Goal: Information Seeking & Learning: Check status

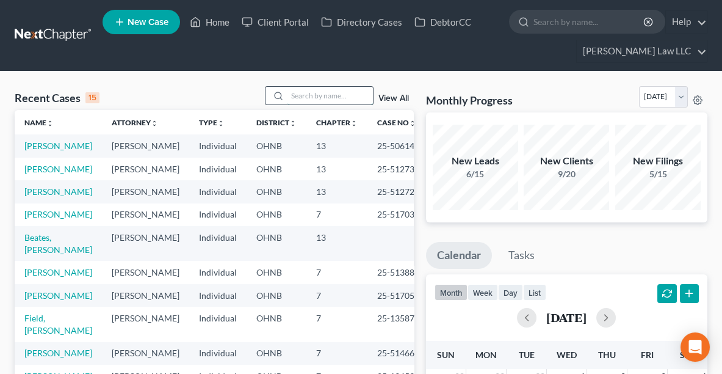
click at [309, 94] on input "search" at bounding box center [329, 96] width 85 height 18
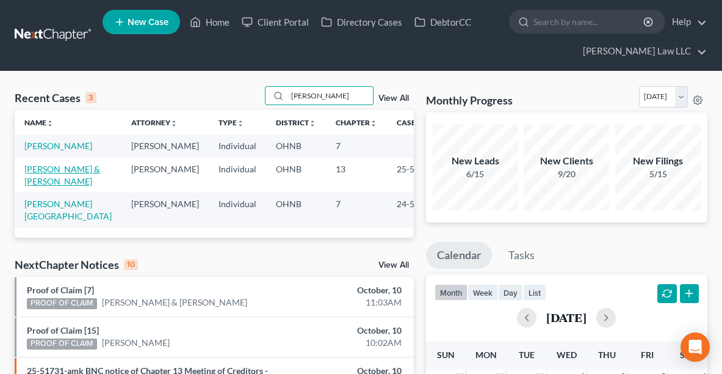
type input "[PERSON_NAME]"
click at [52, 182] on link "[PERSON_NAME] & [PERSON_NAME]" at bounding box center [62, 175] width 76 height 23
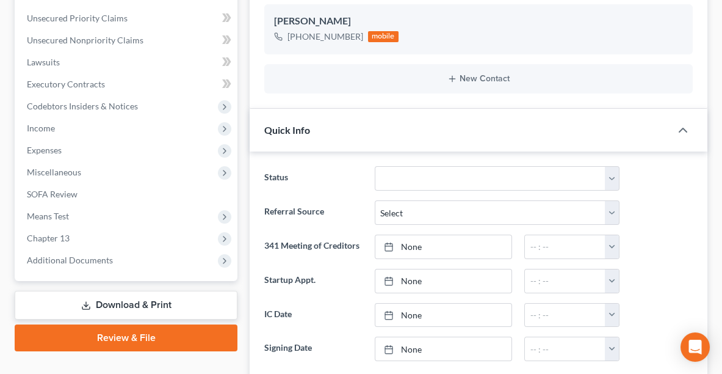
scroll to position [298, 0]
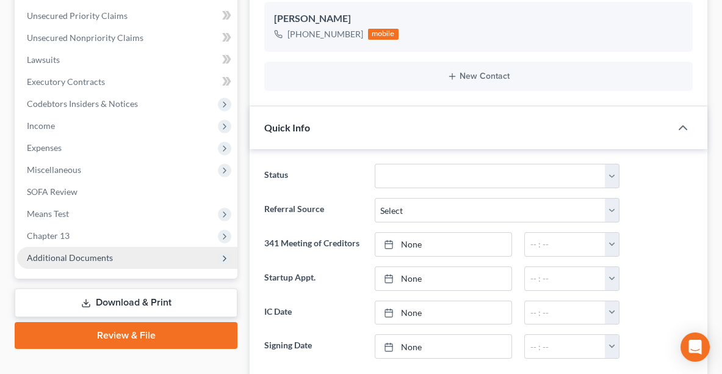
click at [55, 255] on span "Additional Documents" at bounding box center [70, 257] width 86 height 10
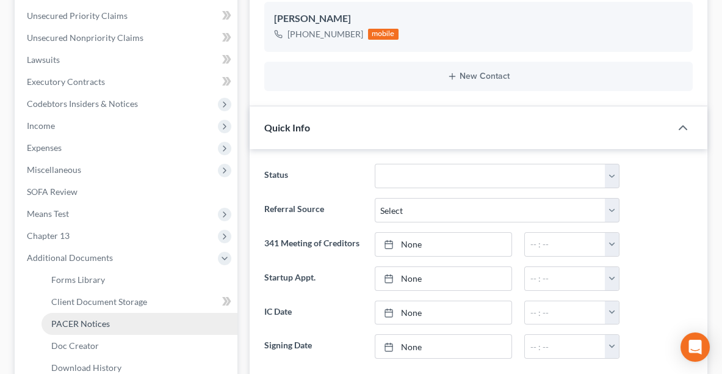
click at [71, 327] on span "PACER Notices" at bounding box center [80, 323] width 59 height 10
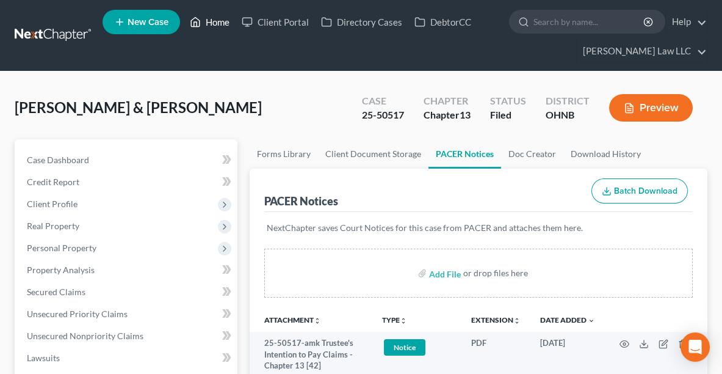
click at [215, 21] on link "Home" at bounding box center [210, 22] width 52 height 22
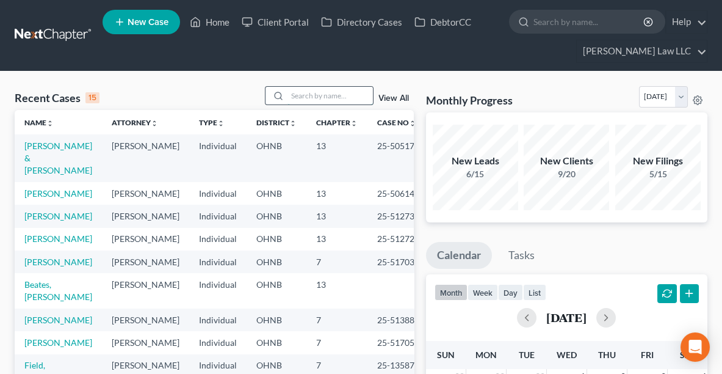
click at [319, 97] on input "search" at bounding box center [329, 96] width 85 height 18
type input "[PERSON_NAME]"
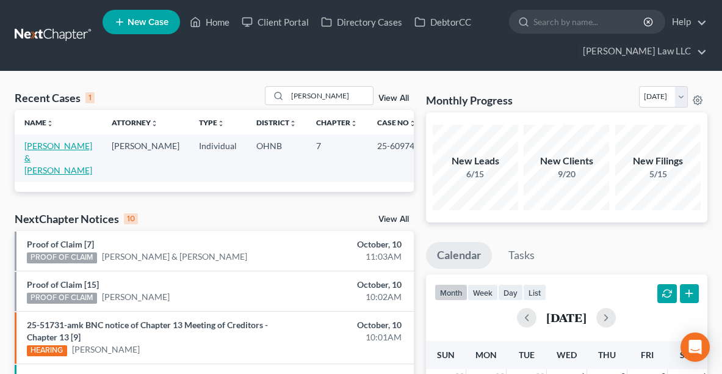
click at [39, 152] on link "[PERSON_NAME] & [PERSON_NAME]" at bounding box center [58, 157] width 68 height 35
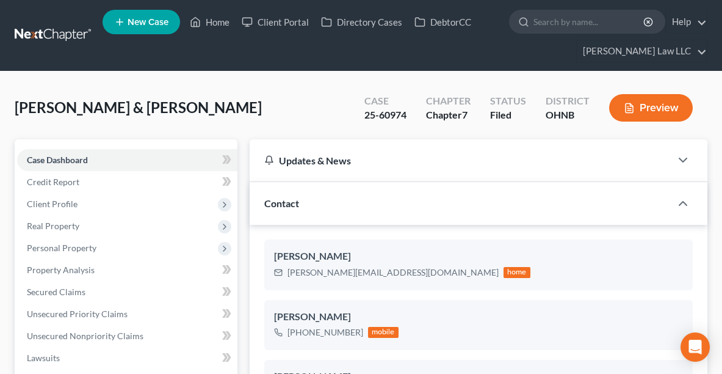
scroll to position [427, 0]
click at [218, 23] on link "Home" at bounding box center [210, 22] width 52 height 22
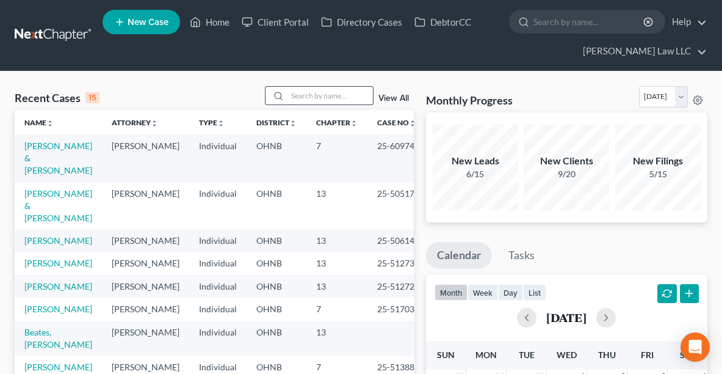
click at [312, 99] on input "search" at bounding box center [329, 96] width 85 height 18
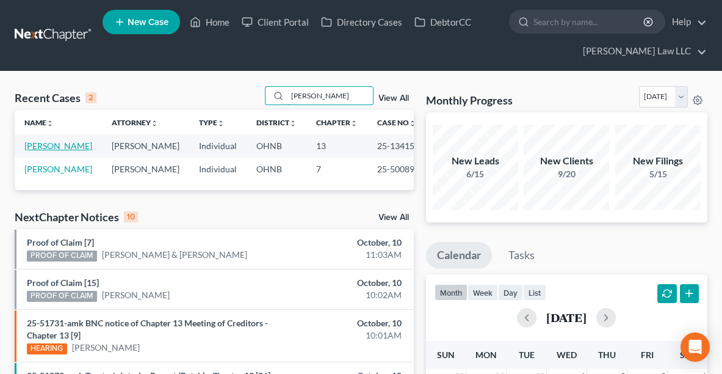
type input "[PERSON_NAME]"
click at [59, 145] on link "[PERSON_NAME]" at bounding box center [58, 145] width 68 height 10
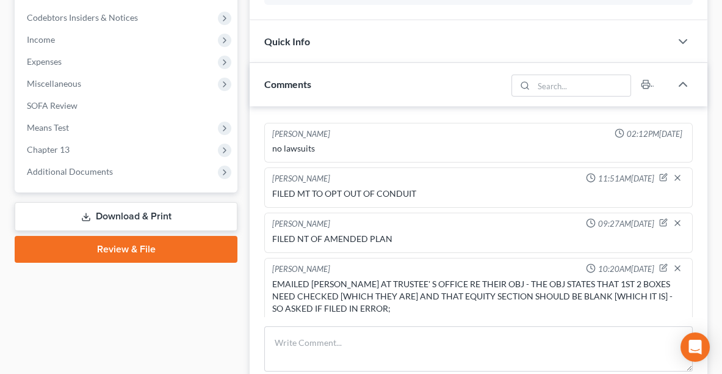
scroll to position [397, 0]
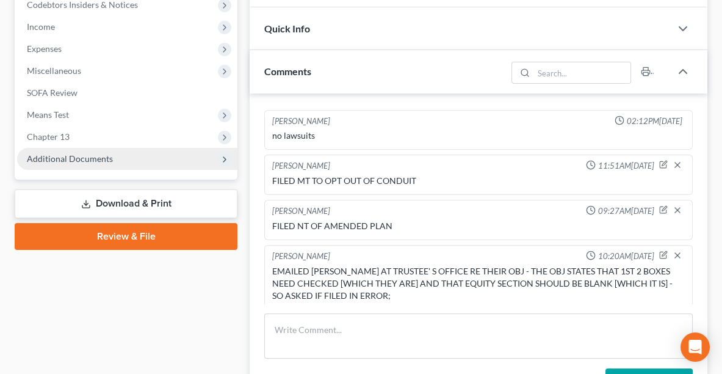
click at [77, 153] on span "Additional Documents" at bounding box center [70, 158] width 86 height 10
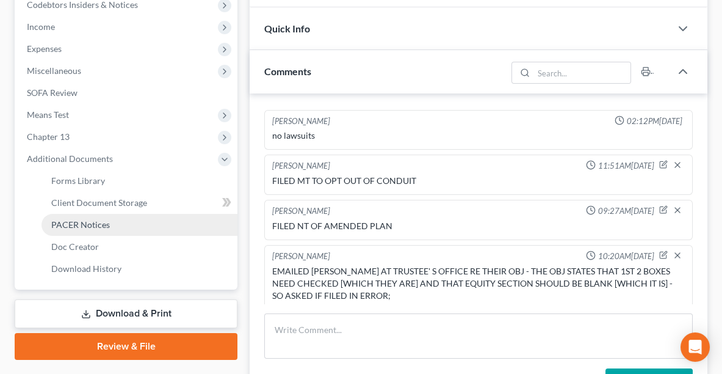
click at [76, 214] on link "PACER Notices" at bounding box center [140, 225] width 196 height 22
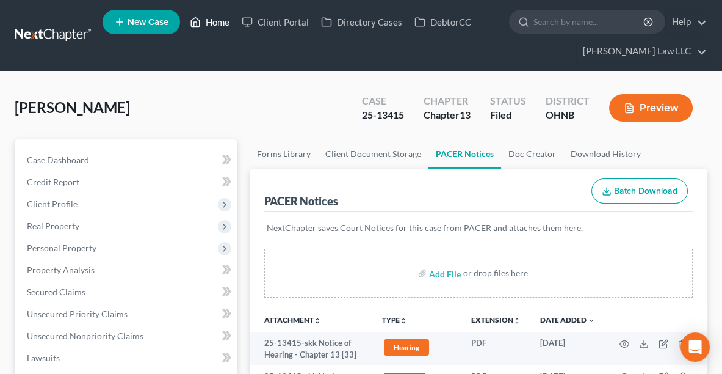
click at [210, 16] on link "Home" at bounding box center [210, 22] width 52 height 22
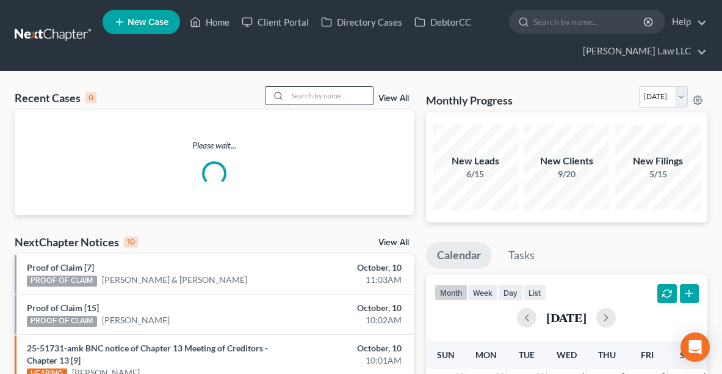
click at [328, 93] on input "search" at bounding box center [329, 96] width 85 height 18
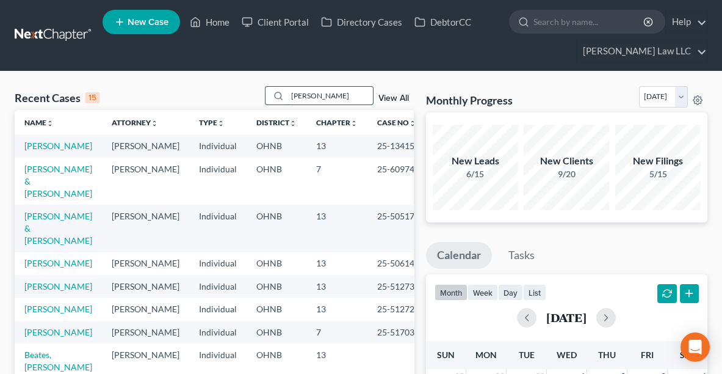
type input "[PERSON_NAME]"
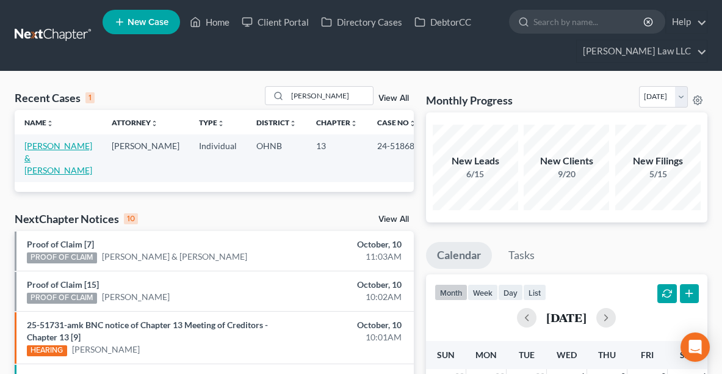
click at [48, 146] on link "[PERSON_NAME] & [PERSON_NAME]" at bounding box center [58, 157] width 68 height 35
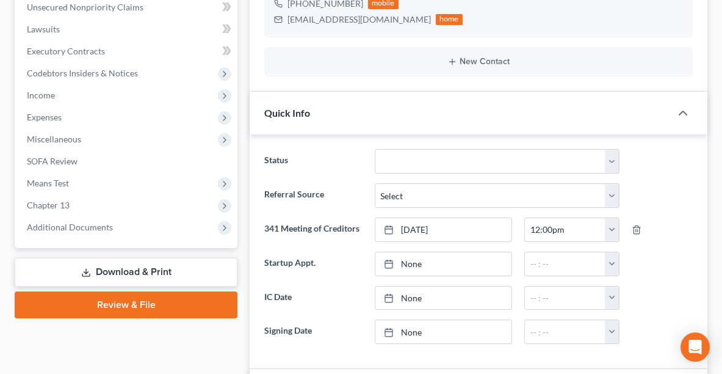
scroll to position [347, 0]
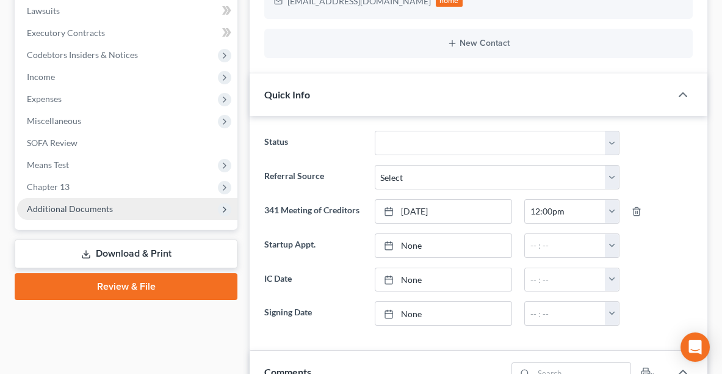
click at [106, 204] on span "Additional Documents" at bounding box center [70, 208] width 86 height 10
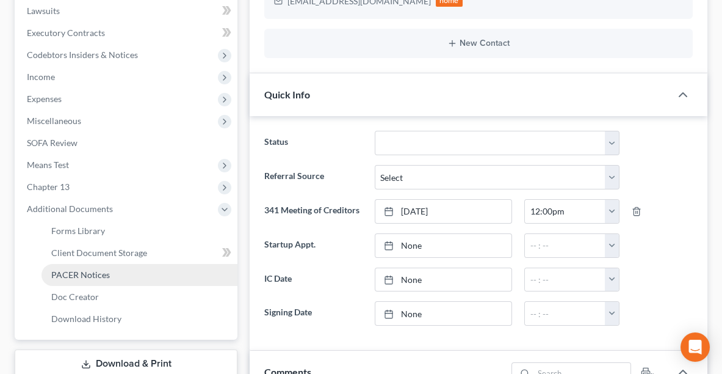
click at [88, 270] on span "PACER Notices" at bounding box center [80, 274] width 59 height 10
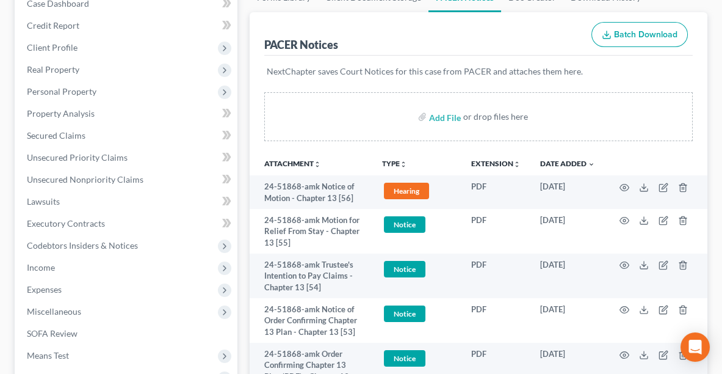
scroll to position [167, 0]
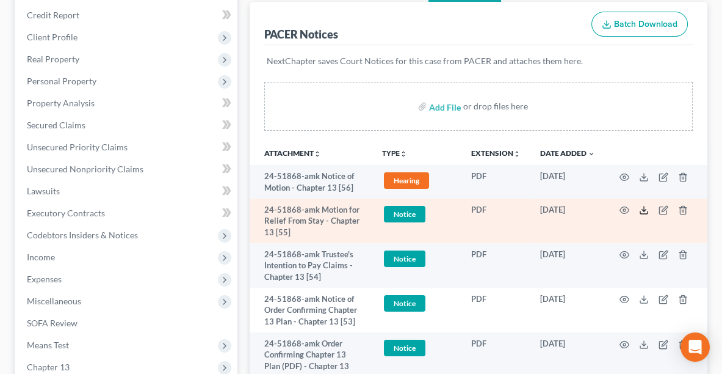
click at [644, 208] on line at bounding box center [644, 208] width 0 height 5
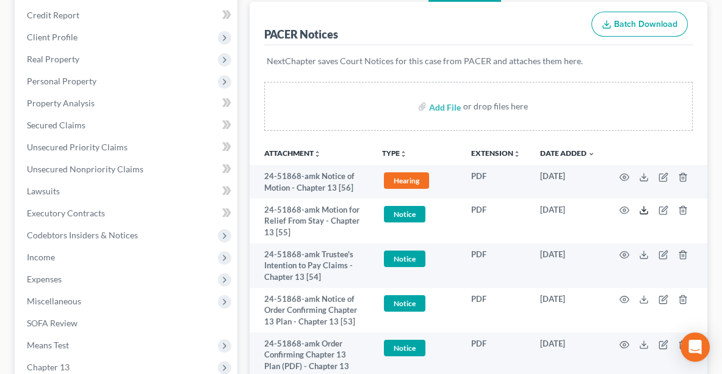
scroll to position [0, 0]
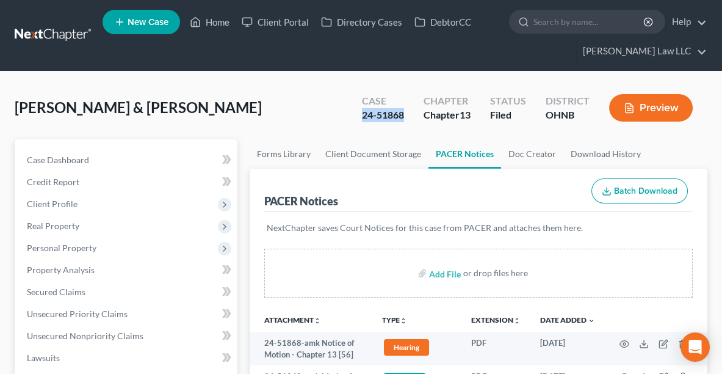
drag, startPoint x: 407, startPoint y: 116, endPoint x: 359, endPoint y: 121, distance: 47.9
click at [359, 121] on div "Case 24-51868" at bounding box center [383, 109] width 62 height 36
copy div "24-51868"
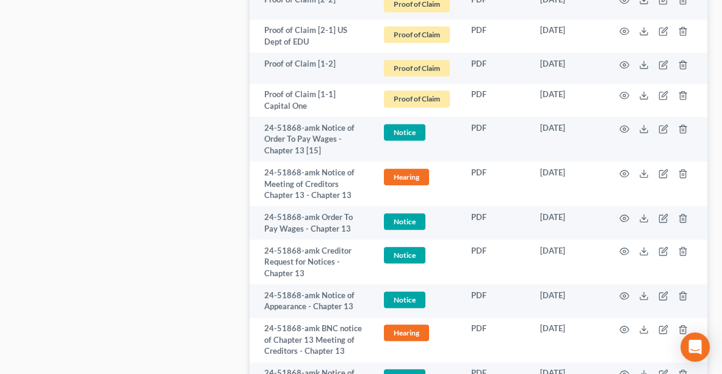
scroll to position [3390, 0]
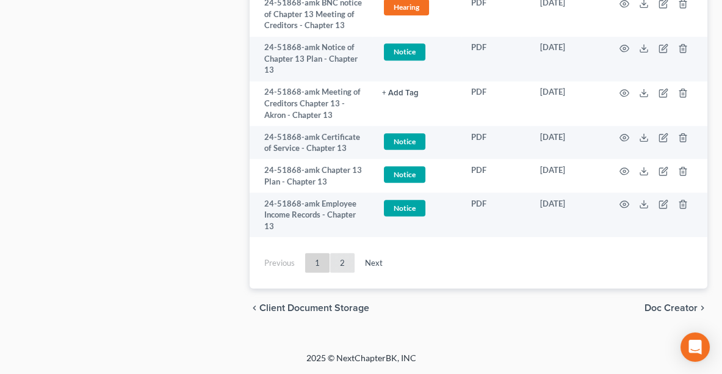
click at [342, 264] on link "2" at bounding box center [342, 263] width 24 height 20
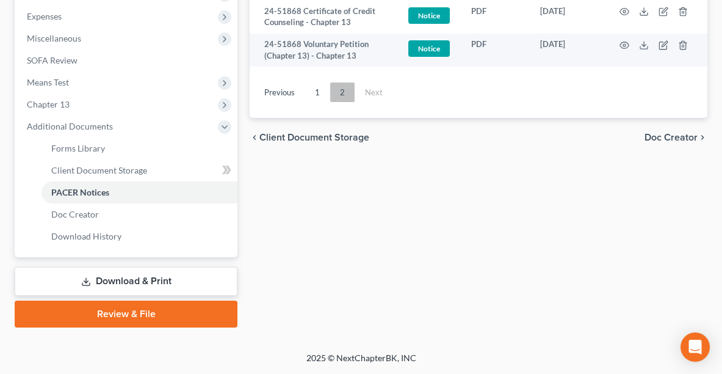
scroll to position [427, 0]
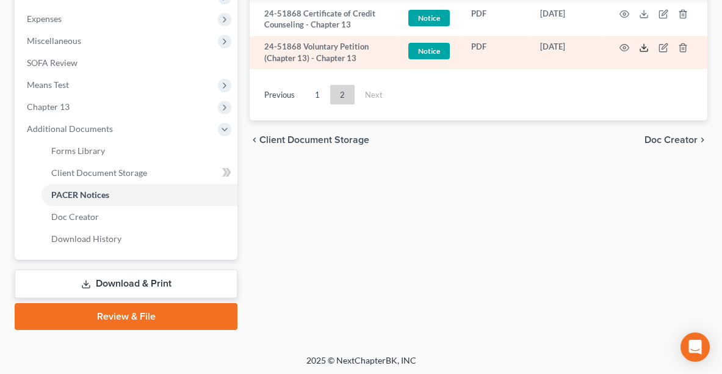
click at [646, 49] on icon at bounding box center [643, 50] width 7 height 2
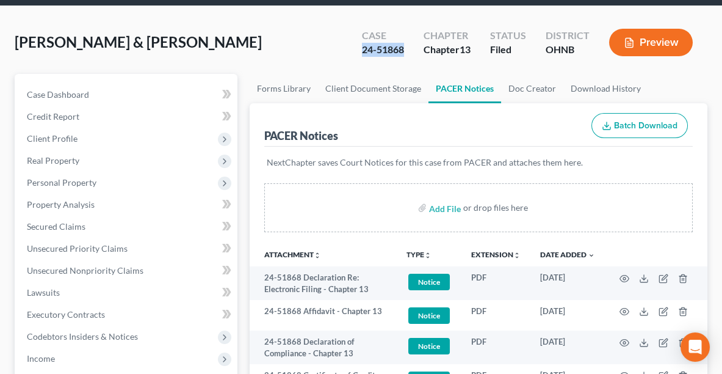
scroll to position [0, 0]
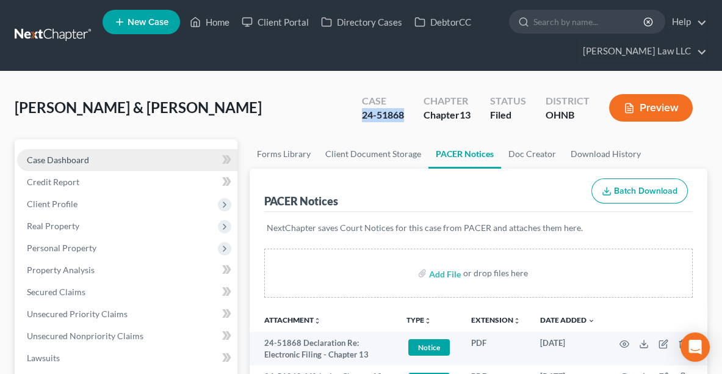
click at [78, 160] on span "Case Dashboard" at bounding box center [58, 159] width 62 height 10
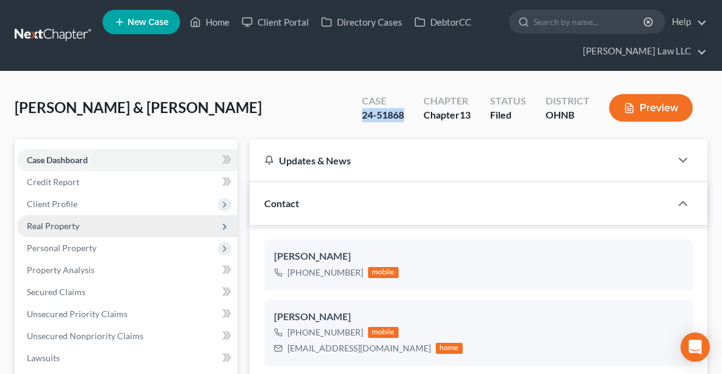
scroll to position [1021, 0]
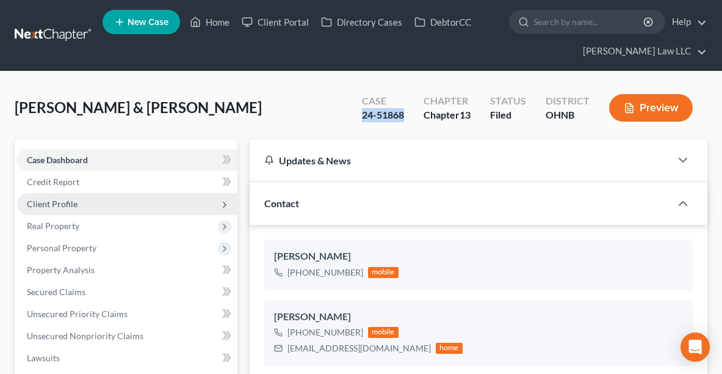
click at [50, 200] on span "Client Profile" at bounding box center [52, 203] width 51 height 10
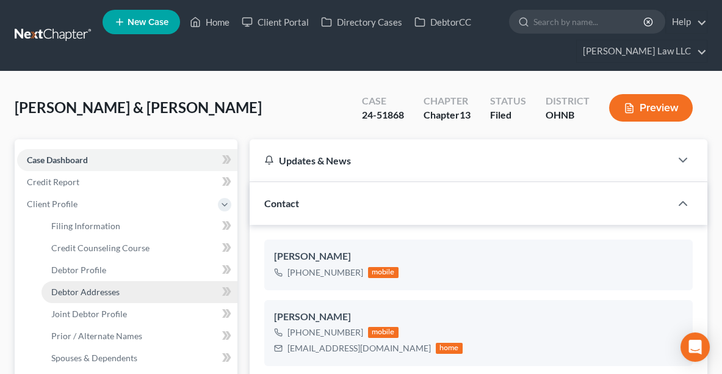
click at [74, 287] on span "Debtor Addresses" at bounding box center [85, 291] width 68 height 10
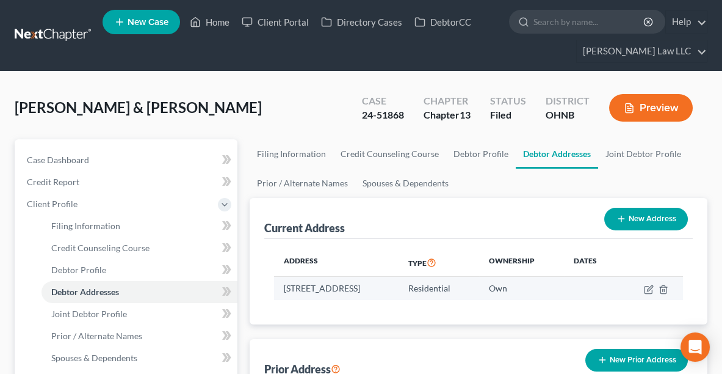
drag, startPoint x: 284, startPoint y: 284, endPoint x: 439, endPoint y: 284, distance: 155.0
click at [399, 284] on td "[STREET_ADDRESS]" at bounding box center [336, 287] width 125 height 23
copy td "[STREET_ADDRESS]"
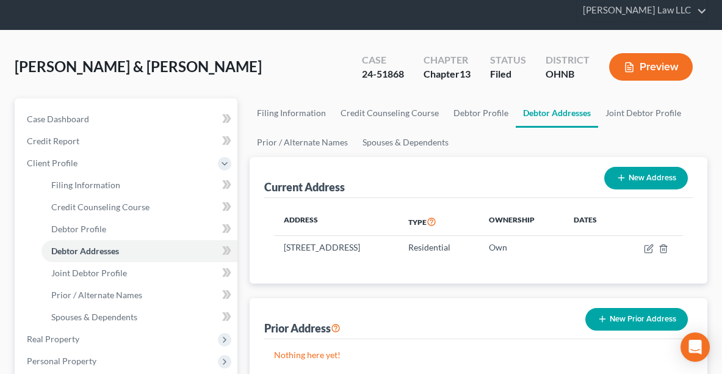
scroll to position [37, 0]
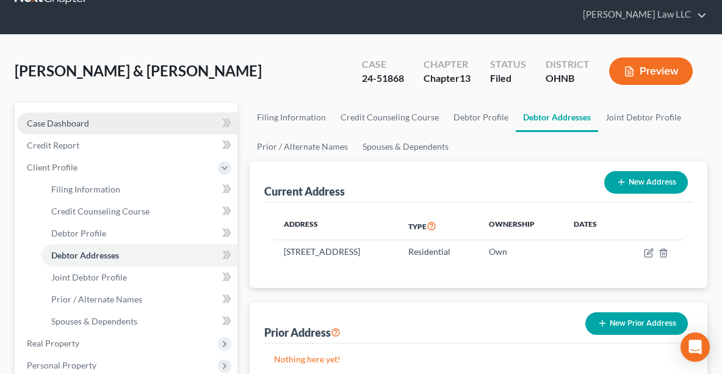
click at [55, 127] on link "Case Dashboard" at bounding box center [127, 123] width 220 height 22
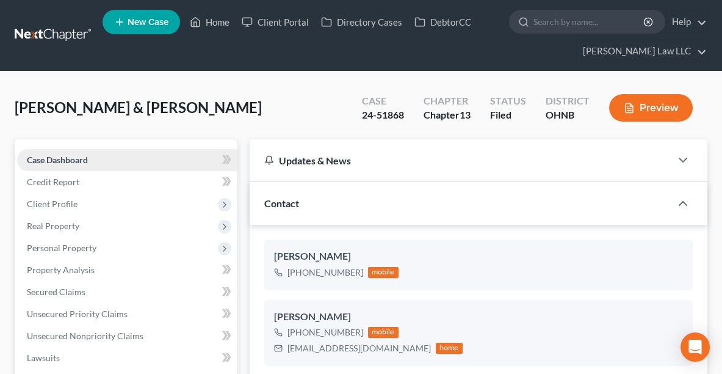
scroll to position [1021, 0]
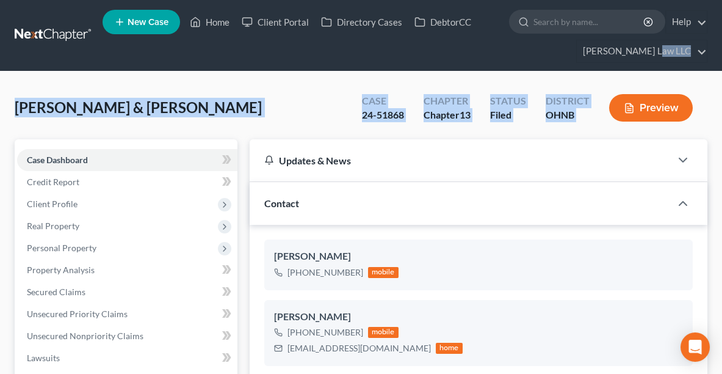
drag, startPoint x: 721, startPoint y: 42, endPoint x: 729, endPoint y: 84, distance: 42.3
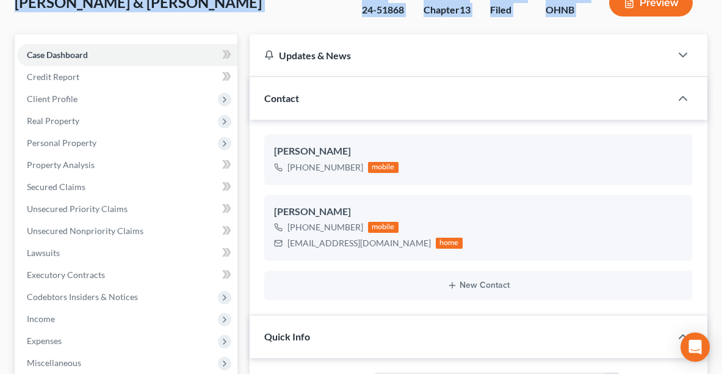
scroll to position [0, 0]
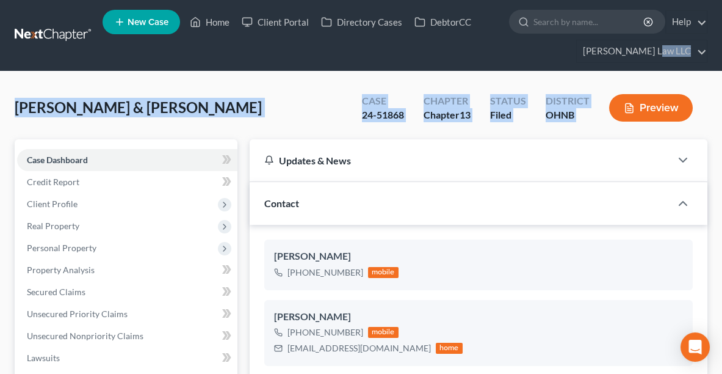
click at [267, 95] on div "[PERSON_NAME] & [PERSON_NAME] Upgraded Case 24-51868 Chapter Chapter 13 Status …" at bounding box center [361, 112] width 693 height 53
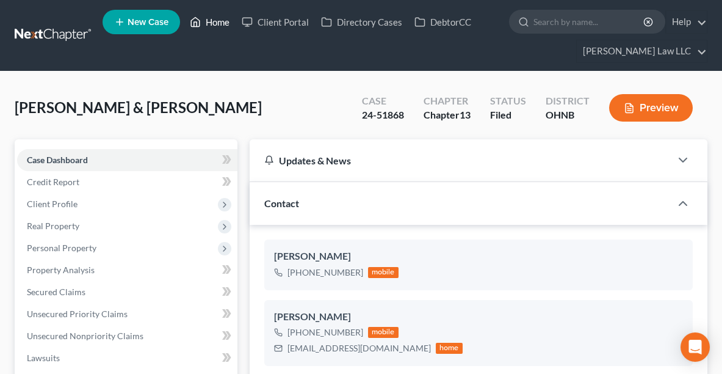
click at [215, 31] on link "Home" at bounding box center [210, 22] width 52 height 22
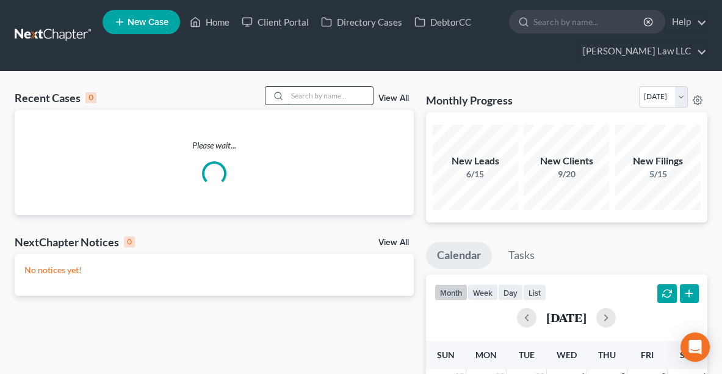
click at [313, 97] on input "search" at bounding box center [329, 96] width 85 height 18
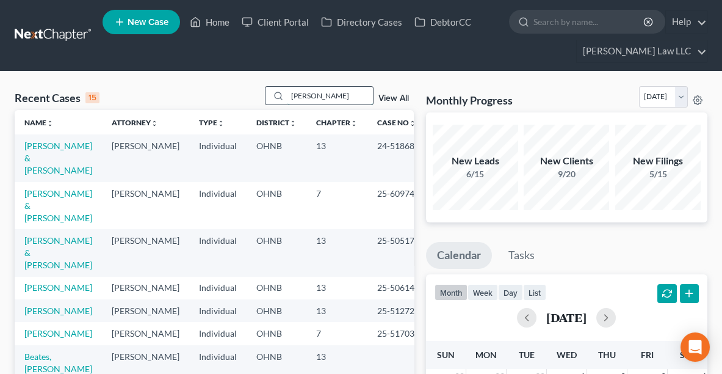
type input "[PERSON_NAME]"
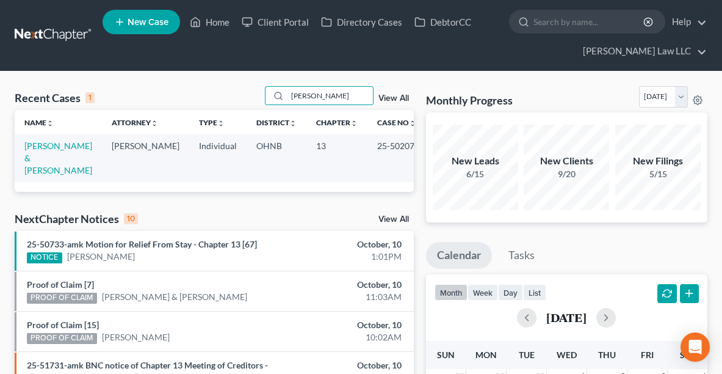
click at [47, 151] on td "[PERSON_NAME] & [PERSON_NAME]" at bounding box center [58, 157] width 87 height 47
click at [42, 142] on link "[PERSON_NAME] & [PERSON_NAME]" at bounding box center [58, 157] width 68 height 35
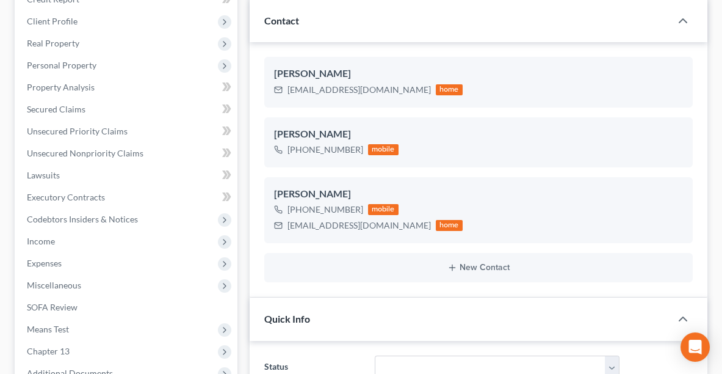
scroll to position [176, 0]
